Goal: Information Seeking & Learning: Learn about a topic

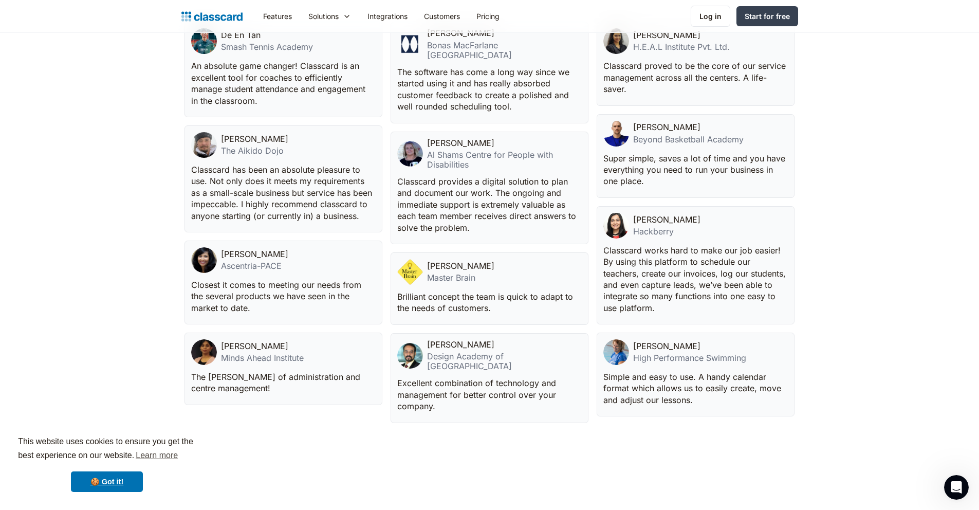
scroll to position [2412, 0]
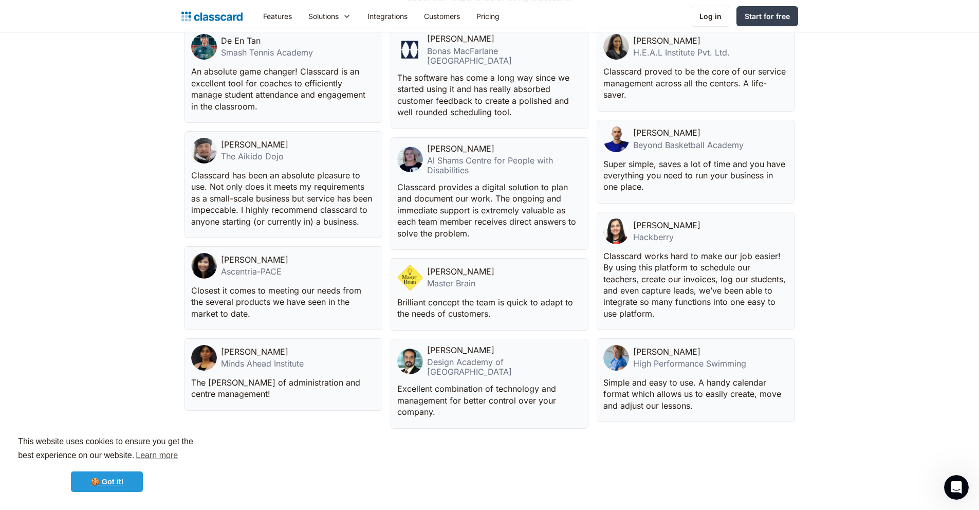
click at [121, 482] on link "🍪 Got it!" at bounding box center [107, 481] width 72 height 21
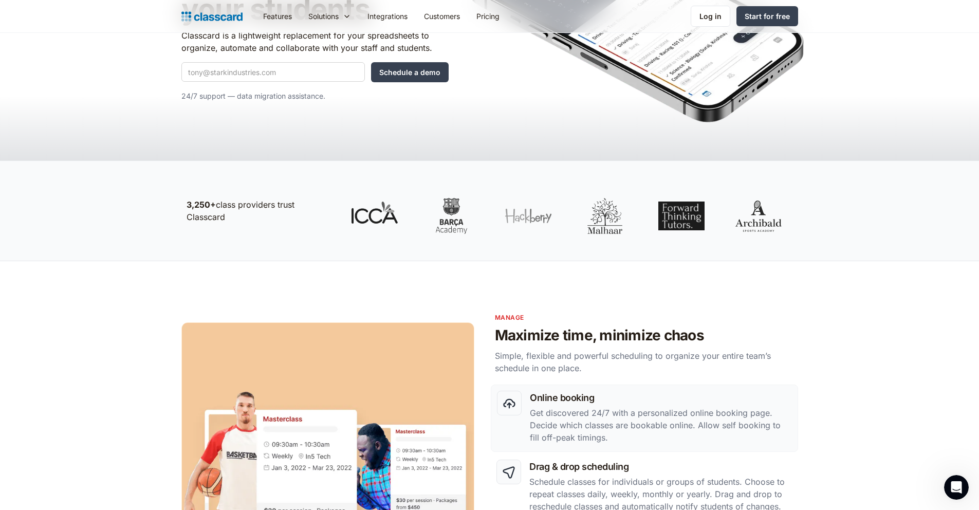
scroll to position [0, 0]
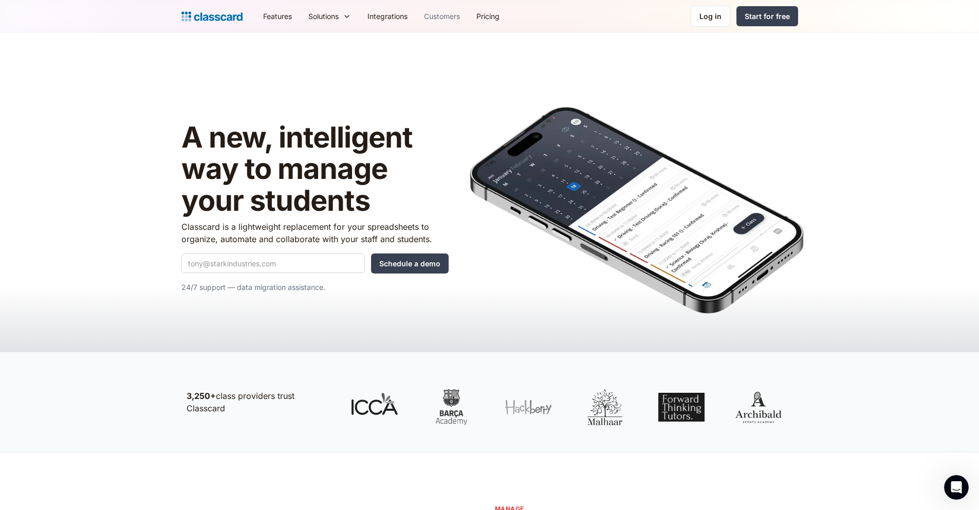
click at [451, 14] on link "Customers" at bounding box center [442, 16] width 52 height 23
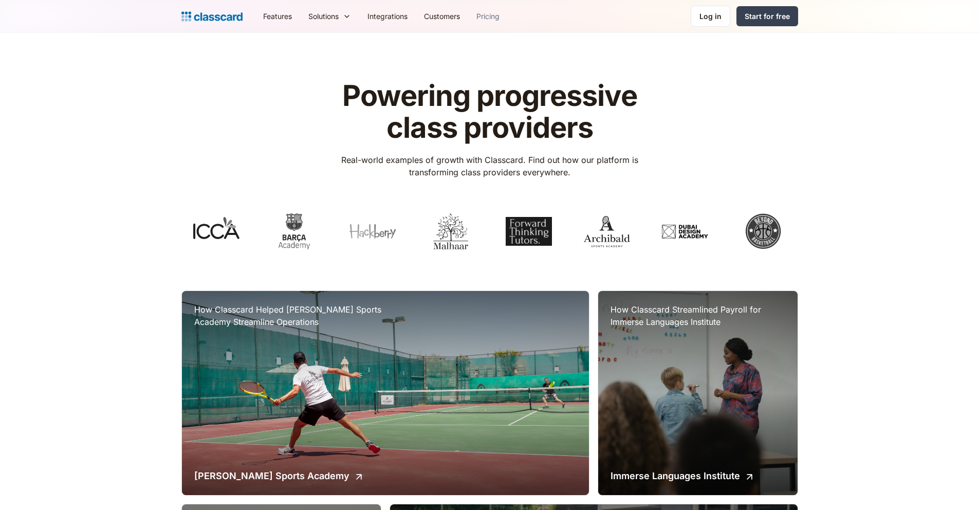
click at [487, 14] on link "Pricing" at bounding box center [488, 16] width 40 height 23
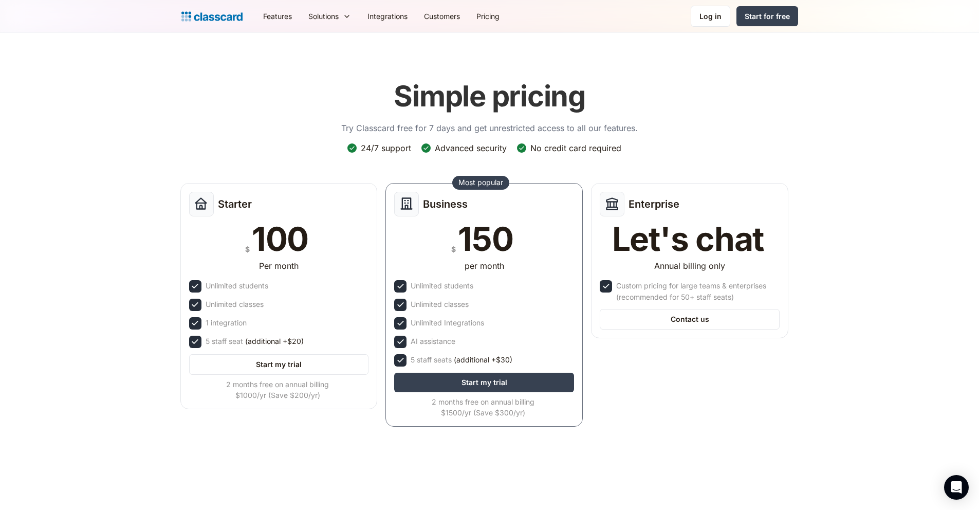
click at [217, 20] on img "home" at bounding box center [211, 16] width 61 height 14
